Goal: Task Accomplishment & Management: Use online tool/utility

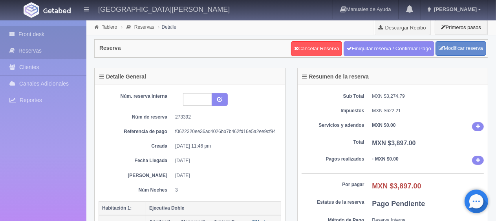
click at [55, 34] on link "Front desk" at bounding box center [43, 34] width 86 height 16
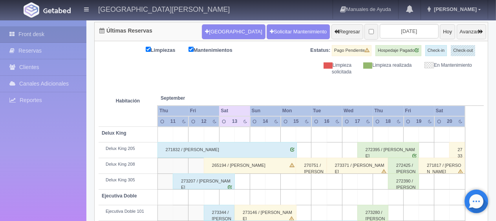
scroll to position [118, 0]
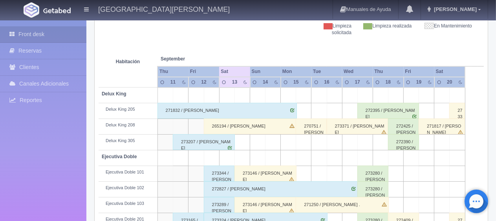
click at [250, 132] on div "265194 / Maria Cristina Torre Morales" at bounding box center [250, 127] width 93 height 16
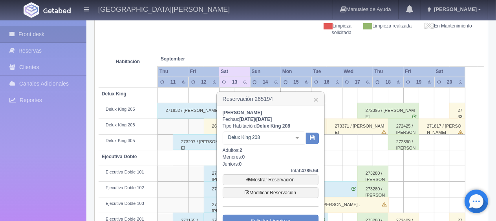
scroll to position [157, 0]
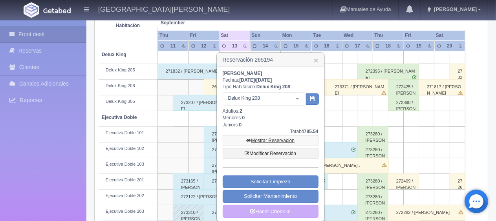
click at [257, 139] on link "Mostrar Reservación" at bounding box center [271, 140] width 96 height 11
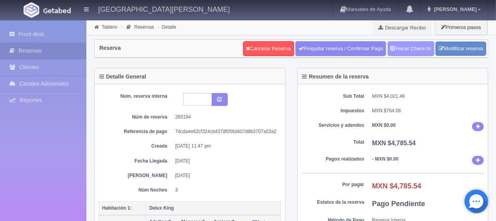
click at [398, 49] on link "Hacer Check-In" at bounding box center [411, 48] width 47 height 15
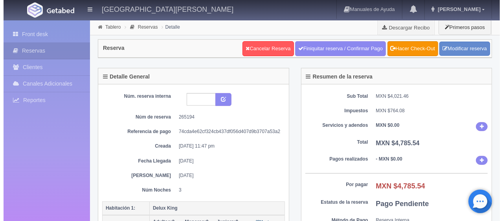
scroll to position [79, 0]
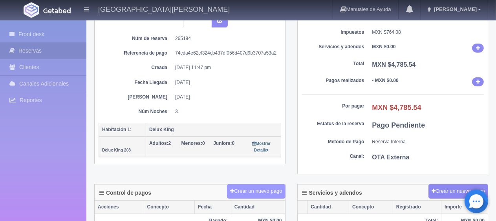
click at [269, 188] on button "Crear un nuevo pago" at bounding box center [256, 191] width 58 height 15
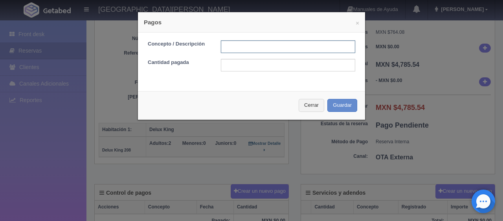
click at [257, 46] on input "text" at bounding box center [288, 46] width 134 height 13
type input "Total Tarjeta"
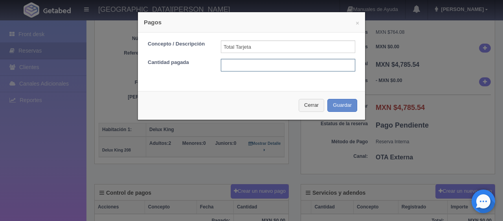
click at [265, 65] on input "text" at bounding box center [288, 65] width 134 height 13
type input "4785.54"
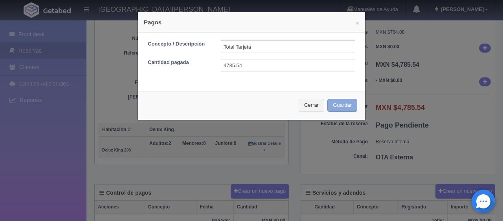
click at [336, 101] on button "Guardar" at bounding box center [342, 105] width 30 height 13
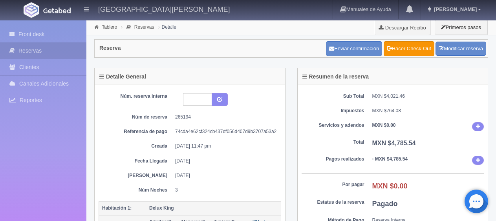
scroll to position [79, 0]
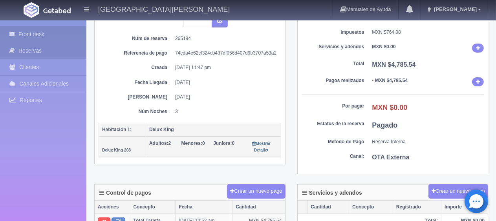
click at [29, 32] on link "Front desk" at bounding box center [43, 34] width 86 height 16
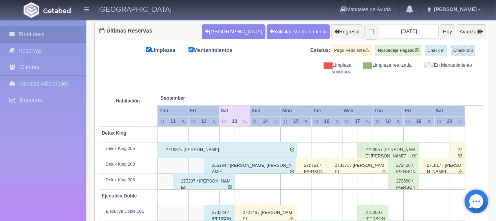
scroll to position [118, 0]
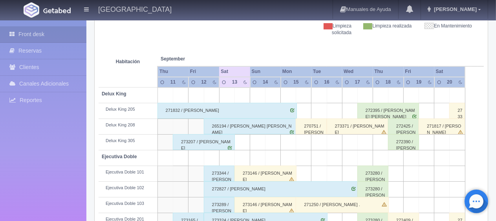
click at [238, 123] on div "265194 / [PERSON_NAME] [PERSON_NAME]" at bounding box center [250, 127] width 93 height 16
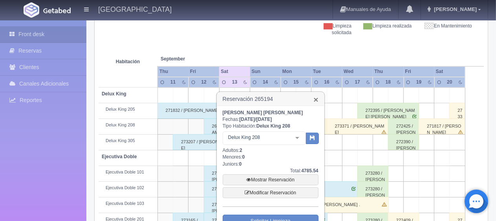
click at [316, 99] on link "×" at bounding box center [316, 99] width 5 height 8
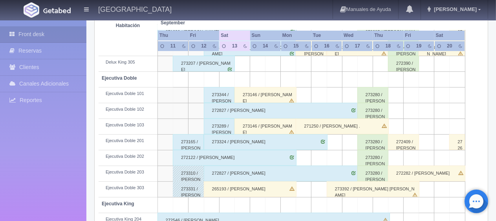
scroll to position [236, 0]
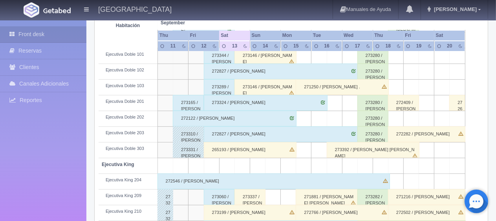
click at [227, 148] on div "265193 / [PERSON_NAME]" at bounding box center [250, 150] width 93 height 16
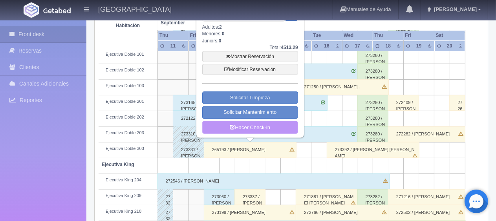
scroll to position [196, 0]
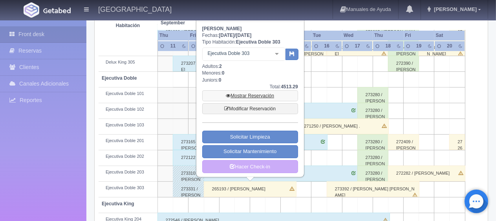
click at [254, 95] on link "Mostrar Reservación" at bounding box center [250, 95] width 96 height 11
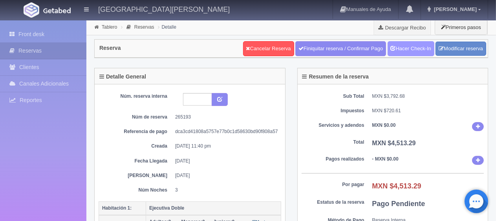
click at [404, 46] on link "Hacer Check-In" at bounding box center [411, 48] width 47 height 15
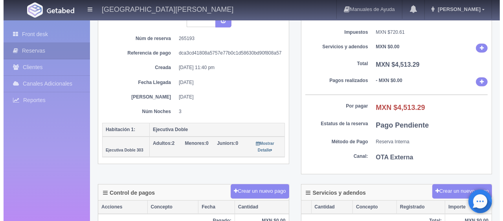
scroll to position [118, 0]
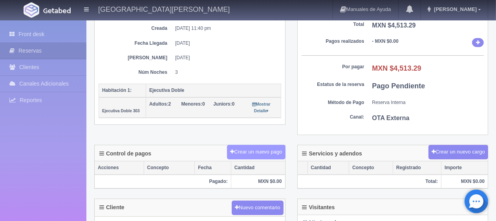
click at [268, 152] on button "Crear un nuevo pago" at bounding box center [256, 152] width 58 height 15
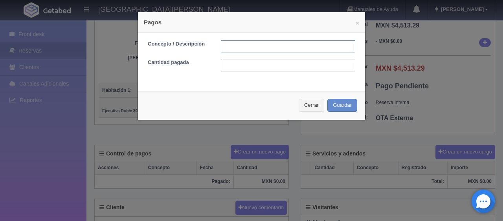
click at [270, 46] on input "text" at bounding box center [288, 46] width 134 height 13
type input "Total Tarjeta"
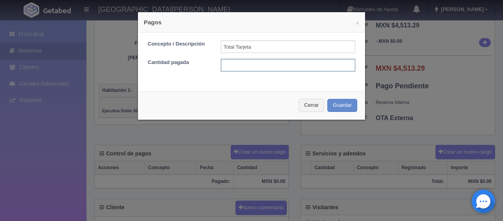
click at [279, 67] on input "text" at bounding box center [288, 65] width 134 height 13
type input "4513.29"
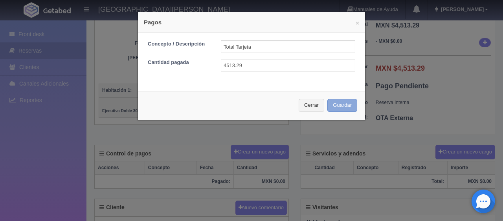
click at [335, 108] on button "Guardar" at bounding box center [342, 105] width 30 height 13
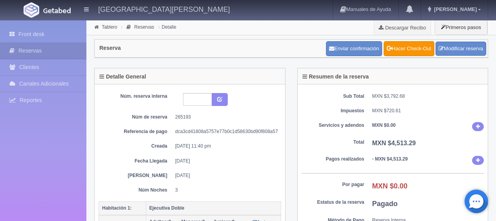
scroll to position [118, 0]
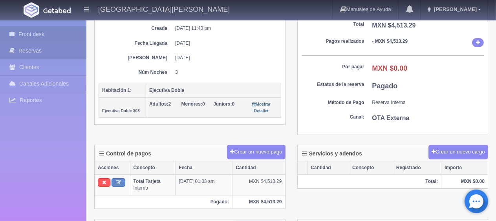
click at [42, 32] on link "Front desk" at bounding box center [43, 34] width 86 height 16
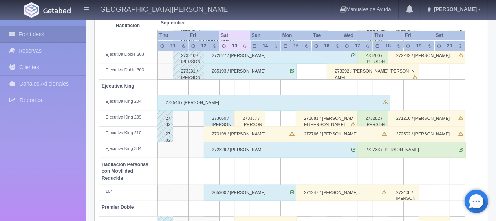
scroll to position [354, 0]
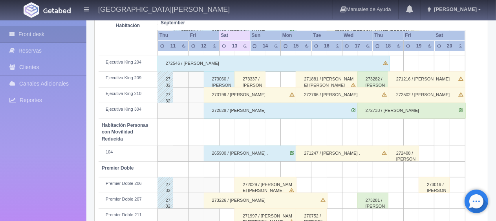
click at [213, 94] on div "273199 / [PERSON_NAME]" at bounding box center [250, 95] width 93 height 16
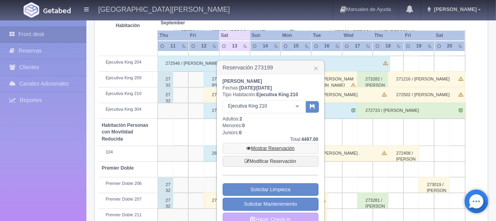
click at [263, 147] on link "Mostrar Reservación" at bounding box center [271, 148] width 96 height 11
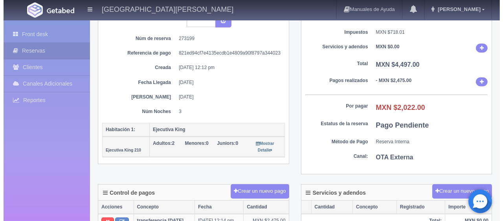
scroll to position [157, 0]
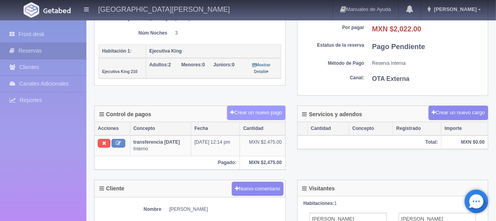
click at [269, 112] on button "Crear un nuevo pago" at bounding box center [256, 113] width 58 height 15
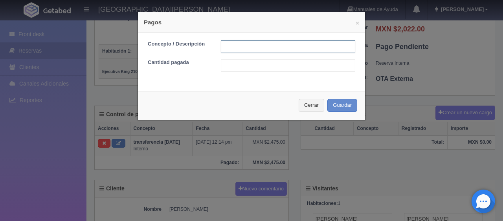
click at [236, 51] on input "text" at bounding box center [288, 46] width 134 height 13
type input "pago con tarjeta"
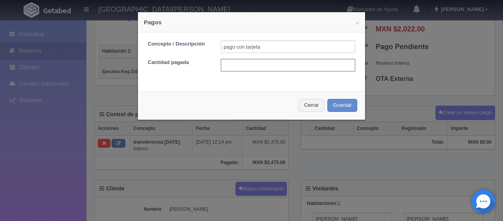
click at [262, 64] on input "text" at bounding box center [288, 65] width 134 height 13
type input "2022.00"
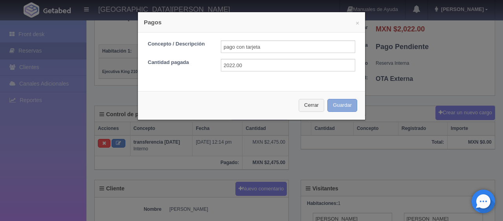
click at [339, 103] on button "Guardar" at bounding box center [342, 105] width 30 height 13
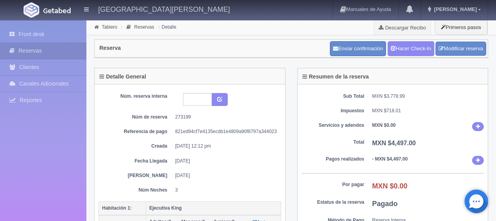
scroll to position [157, 0]
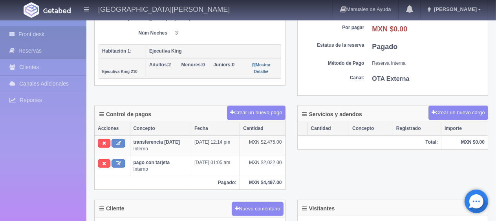
click at [69, 34] on link "Front desk" at bounding box center [43, 34] width 86 height 16
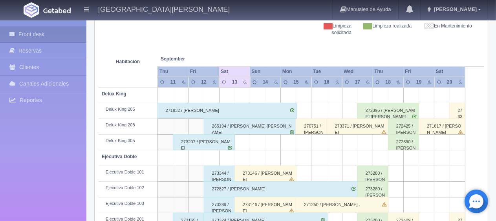
scroll to position [275, 0]
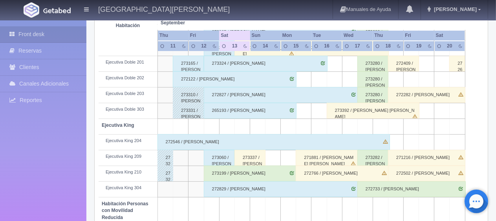
click at [222, 174] on div "273199 / [PERSON_NAME]" at bounding box center [250, 174] width 93 height 16
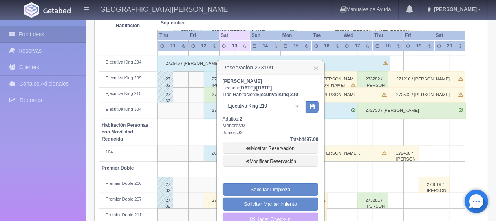
scroll to position [393, 0]
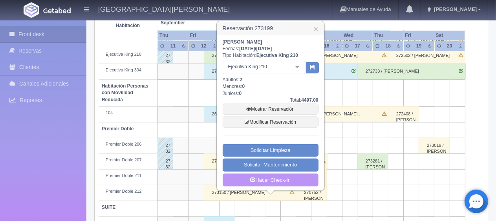
click at [255, 183] on link "Hacer Check-in" at bounding box center [271, 180] width 96 height 13
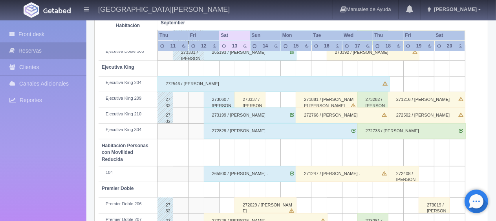
scroll to position [412, 0]
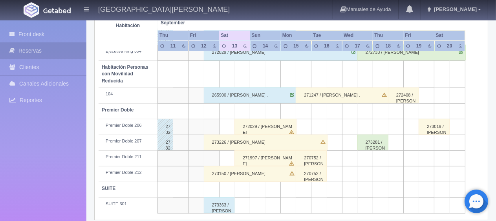
click at [214, 142] on div "273226 / Abraham Soto" at bounding box center [266, 143] width 124 height 16
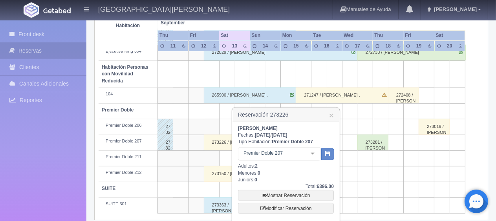
scroll to position [451, 0]
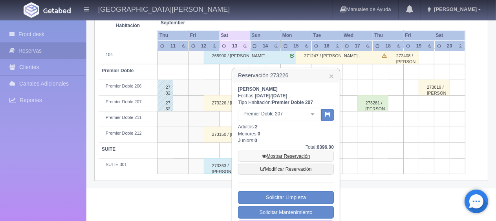
click at [279, 155] on link "Mostrar Reservación" at bounding box center [286, 156] width 96 height 11
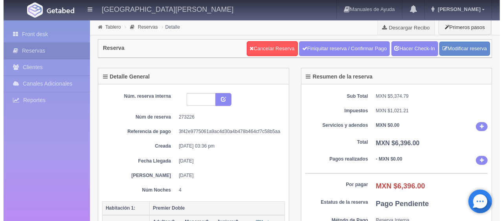
scroll to position [118, 0]
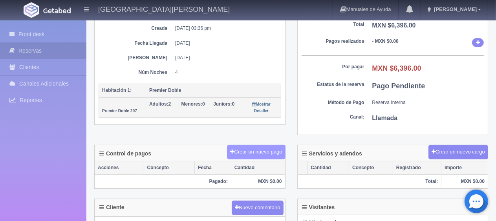
click at [273, 148] on button "Crear un nuevo pago" at bounding box center [256, 152] width 58 height 15
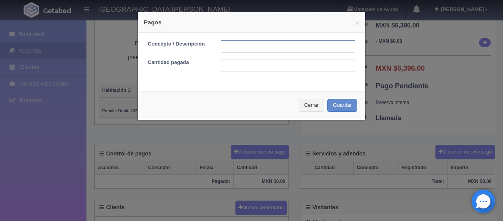
click at [225, 44] on input "text" at bounding box center [288, 46] width 134 height 13
type input "transferencia"
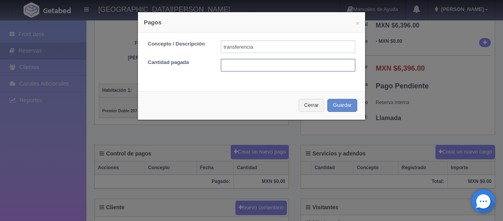
click at [263, 67] on input "text" at bounding box center [288, 65] width 134 height 13
type input "6396"
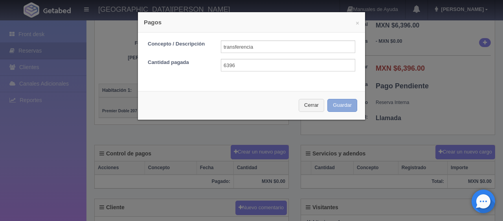
click at [349, 105] on button "Guardar" at bounding box center [342, 105] width 30 height 13
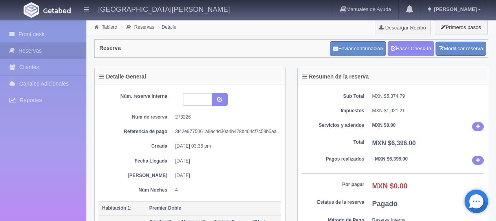
scroll to position [117, 0]
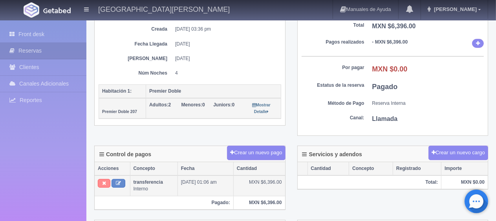
click at [106, 185] on button at bounding box center [104, 183] width 13 height 9
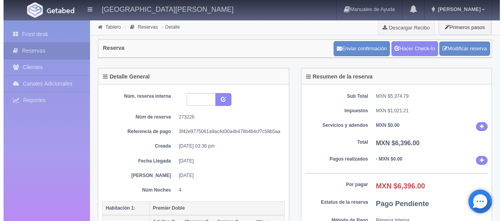
scroll to position [117, 0]
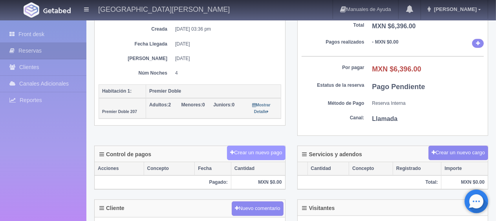
click at [254, 150] on button "Crear un nuevo pago" at bounding box center [256, 153] width 58 height 15
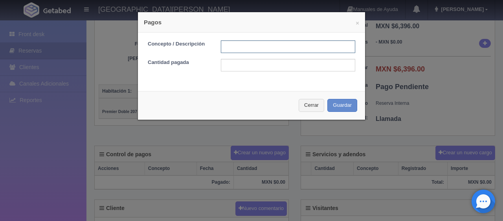
click at [231, 47] on input "text" at bounding box center [288, 46] width 134 height 13
type input "Transferencia 12/09/25"
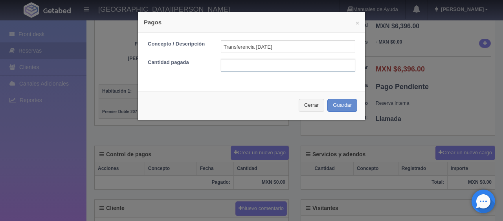
click at [268, 61] on input "text" at bounding box center [288, 65] width 134 height 13
type input "6396.00"
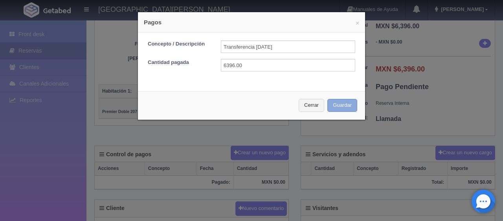
click at [340, 106] on button "Guardar" at bounding box center [342, 105] width 30 height 13
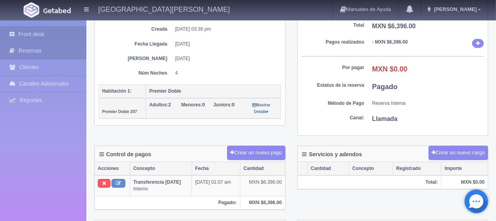
scroll to position [117, 0]
click at [61, 32] on link "Front desk" at bounding box center [43, 34] width 86 height 16
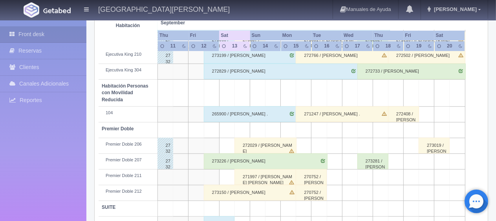
scroll to position [419, 0]
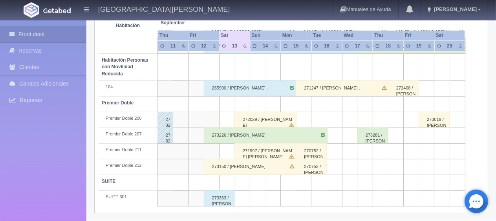
click at [215, 132] on div "273226 / [PERSON_NAME]" at bounding box center [266, 136] width 124 height 16
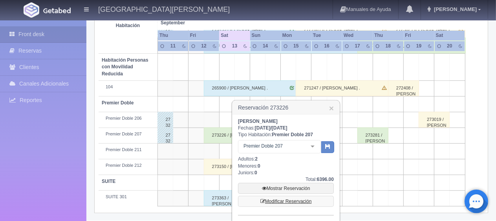
scroll to position [470, 0]
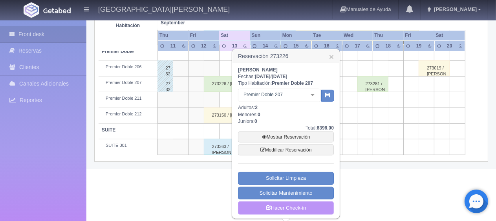
click at [297, 207] on link "Hacer Check-in" at bounding box center [286, 208] width 96 height 13
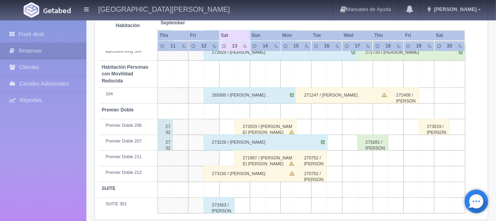
scroll to position [419, 0]
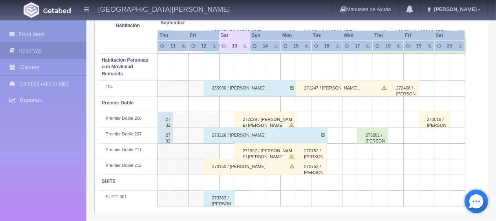
click at [212, 167] on div "273150 / Humberto Marquez Salazar" at bounding box center [250, 167] width 93 height 16
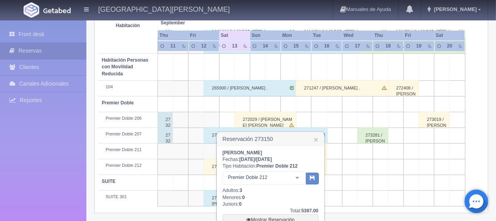
scroll to position [502, 0]
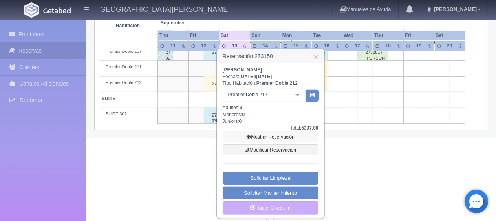
click at [271, 135] on link "Mostrar Reservación" at bounding box center [271, 137] width 96 height 11
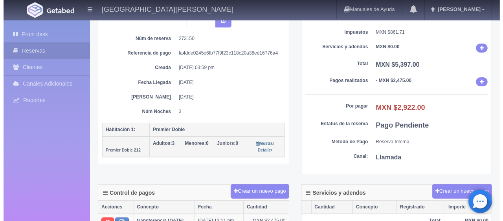
scroll to position [118, 0]
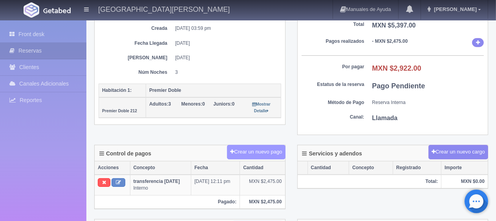
click at [270, 150] on button "Crear un nuevo pago" at bounding box center [256, 152] width 58 height 15
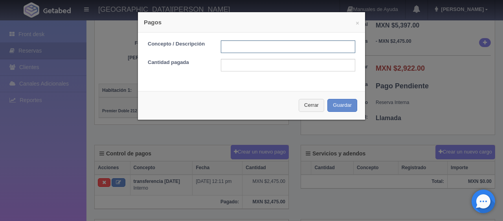
click at [246, 50] on input "text" at bounding box center [288, 46] width 134 height 13
type input "pago con tarjeta"
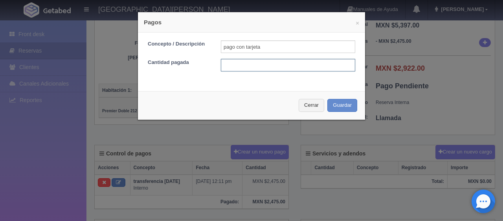
click at [262, 63] on input "text" at bounding box center [288, 65] width 134 height 13
type input "2922.00"
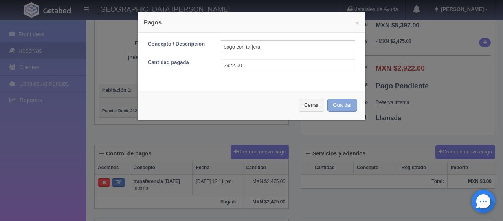
click at [332, 107] on button "Guardar" at bounding box center [342, 105] width 30 height 13
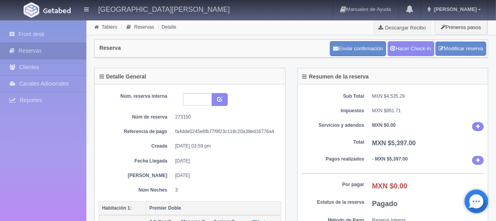
click at [424, 41] on div "Enviar confirmación Hacer Check-In Modificar reserva" at bounding box center [408, 48] width 156 height 15
click at [422, 48] on link "Hacer Check-In" at bounding box center [411, 48] width 47 height 15
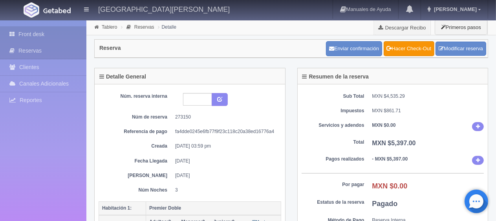
click at [36, 35] on link "Front desk" at bounding box center [43, 34] width 86 height 16
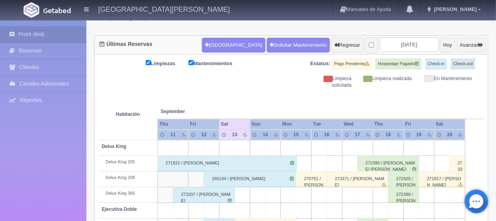
scroll to position [26, 0]
